Goal: Task Accomplishment & Management: Use online tool/utility

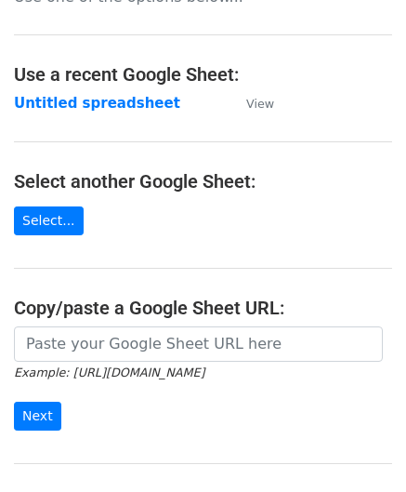
scroll to position [186, 0]
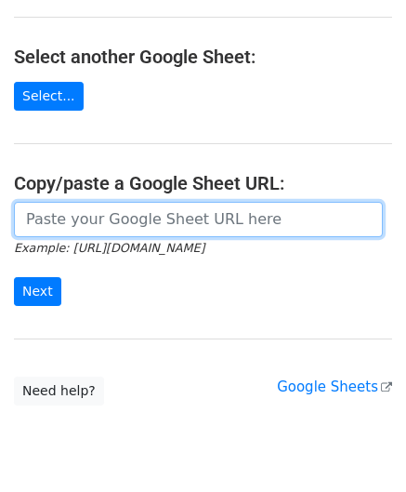
click at [106, 217] on input "url" at bounding box center [198, 219] width 369 height 35
paste input "https://docs.google.com/spreadsheets/d/167pLYgV6tHIyIPegNzvZf_SKmGI2C2Ck0f5W9CJ…"
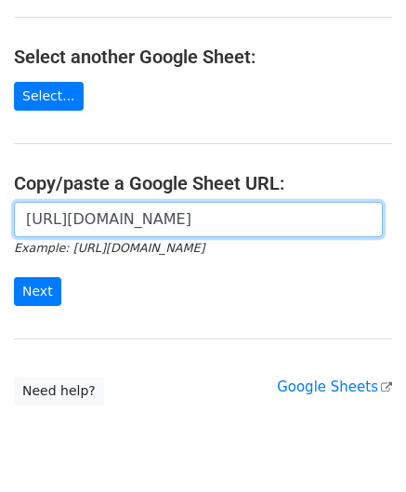
scroll to position [0, 390]
type input "https://docs.google.com/spreadsheets/d/167pLYgV6tHIyIPegNzvZf_SKmGI2C2Ck0f5W9CJ…"
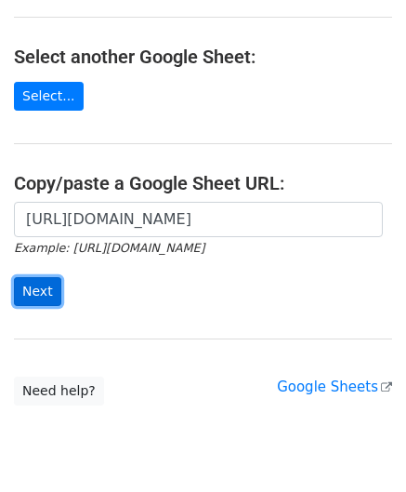
click at [37, 297] on input "Next" at bounding box center [37, 291] width 47 height 29
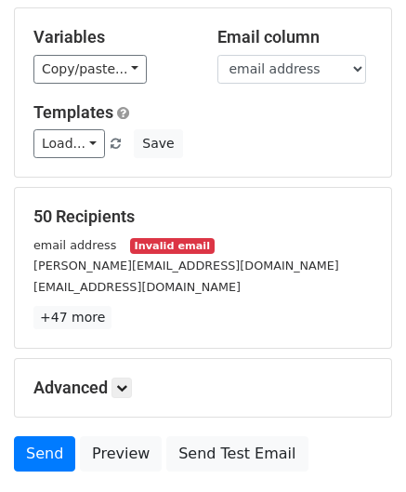
scroll to position [227, 0]
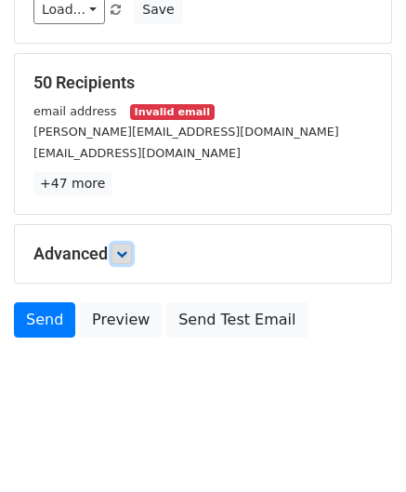
click at [132, 258] on link at bounding box center [122, 254] width 20 height 20
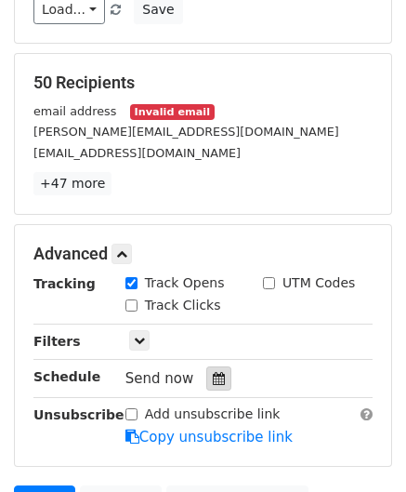
click at [215, 372] on icon at bounding box center [219, 378] width 12 height 13
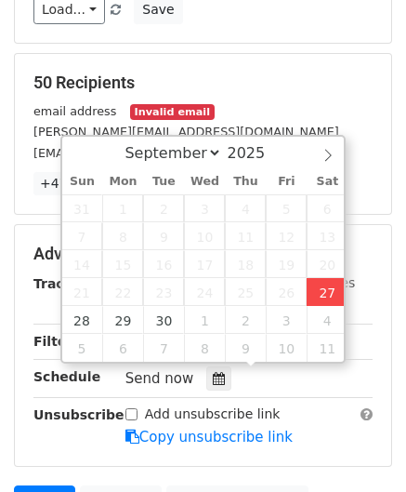
type input "[DATE] 14:38"
type input "02"
type input "38"
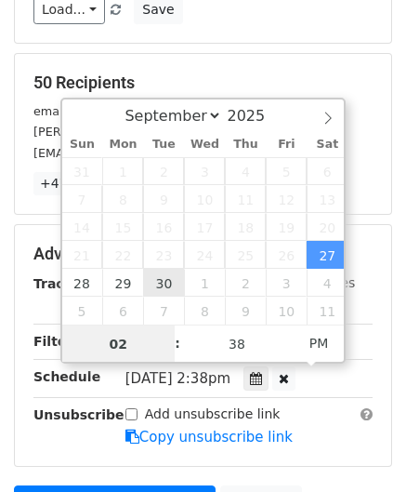
paste input "5"
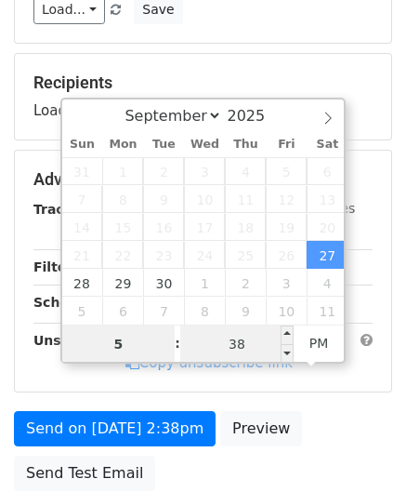
type input "5"
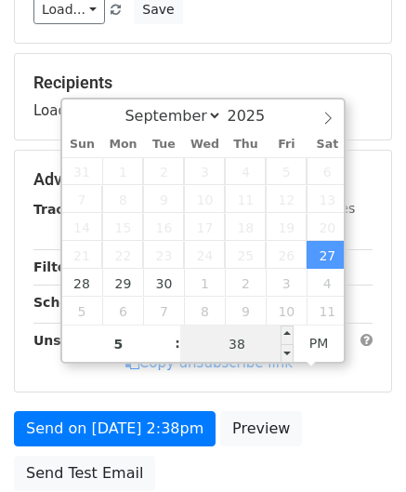
type input "[DATE] 17:38"
type input "05"
click at [255, 332] on input "38" at bounding box center [236, 343] width 113 height 37
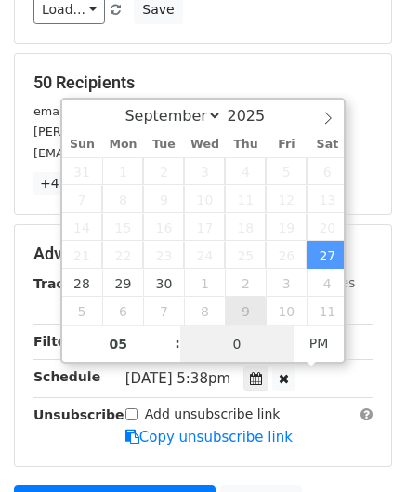
type input "00"
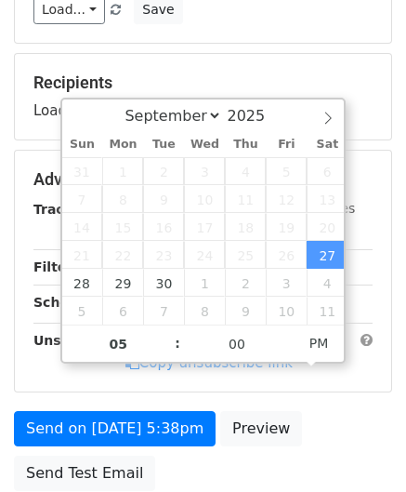
type input "[DATE] 17:00"
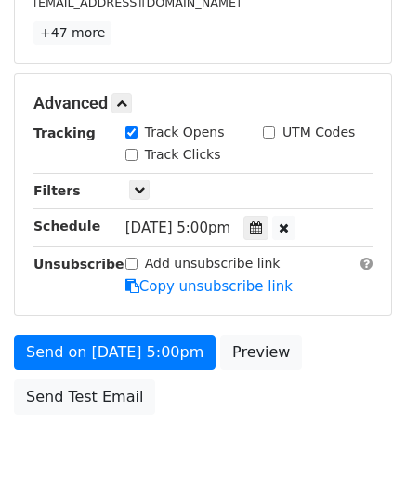
scroll to position [452, 0]
